Goal: Check status: Check status

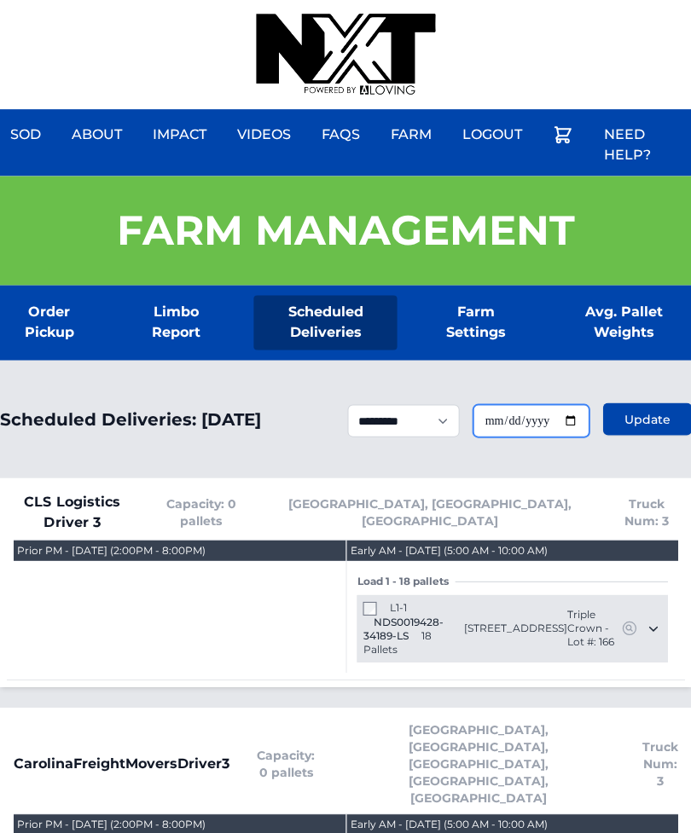
click at [547, 422] on input "**********" at bounding box center [530, 420] width 116 height 32
type input "**********"
click at [626, 416] on span "Update" at bounding box center [646, 418] width 46 height 17
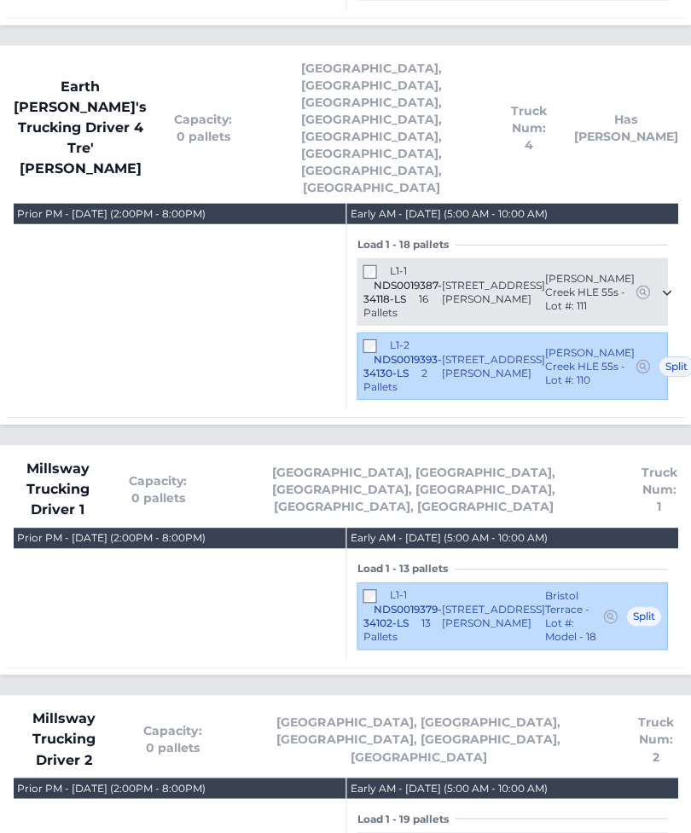
scroll to position [2357, 0]
